Goal: Task Accomplishment & Management: Manage account settings

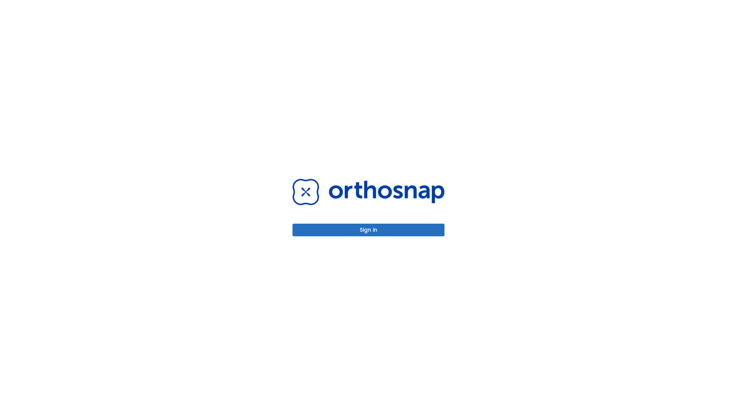
click at [369, 230] on button "Sign in" at bounding box center [369, 230] width 152 height 13
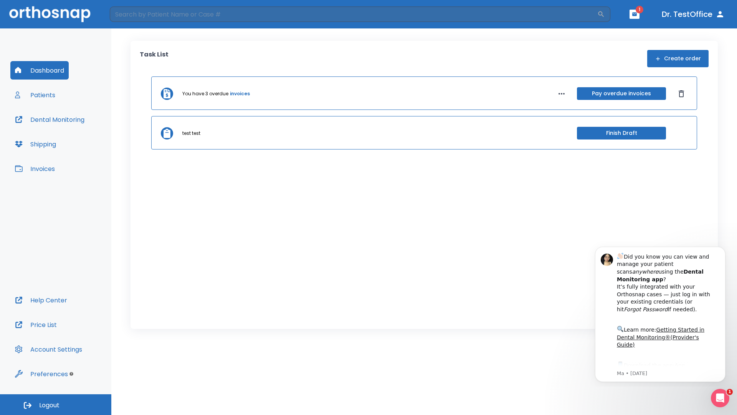
click at [56, 404] on span "Logout" at bounding box center [49, 405] width 20 height 8
